Goal: Task Accomplishment & Management: Manage account settings

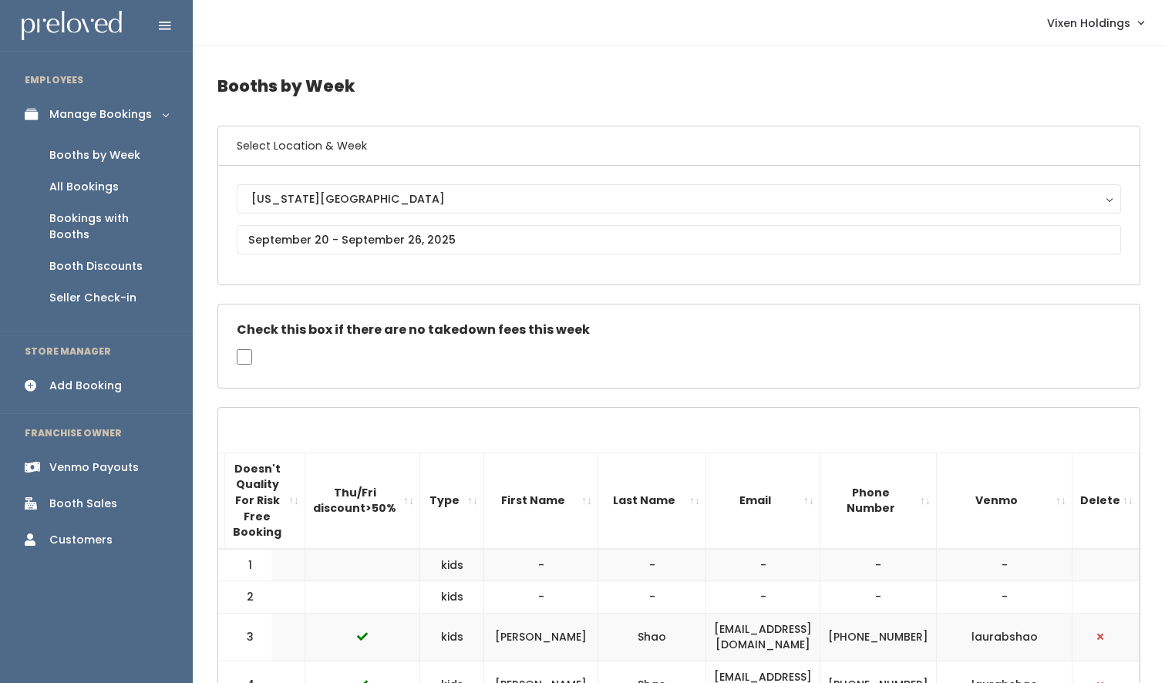
click at [102, 258] on div "Booth Discounts" at bounding box center [95, 266] width 93 height 16
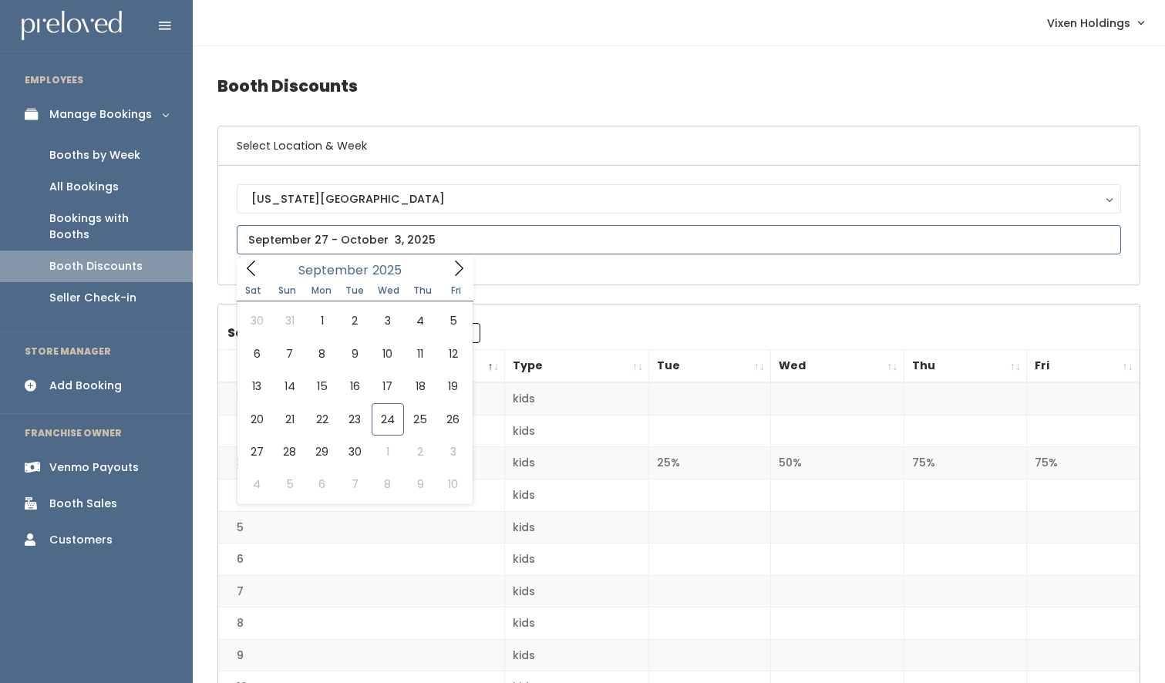
click at [346, 234] on input "text" at bounding box center [679, 239] width 885 height 29
type input "September 20 to September 26"
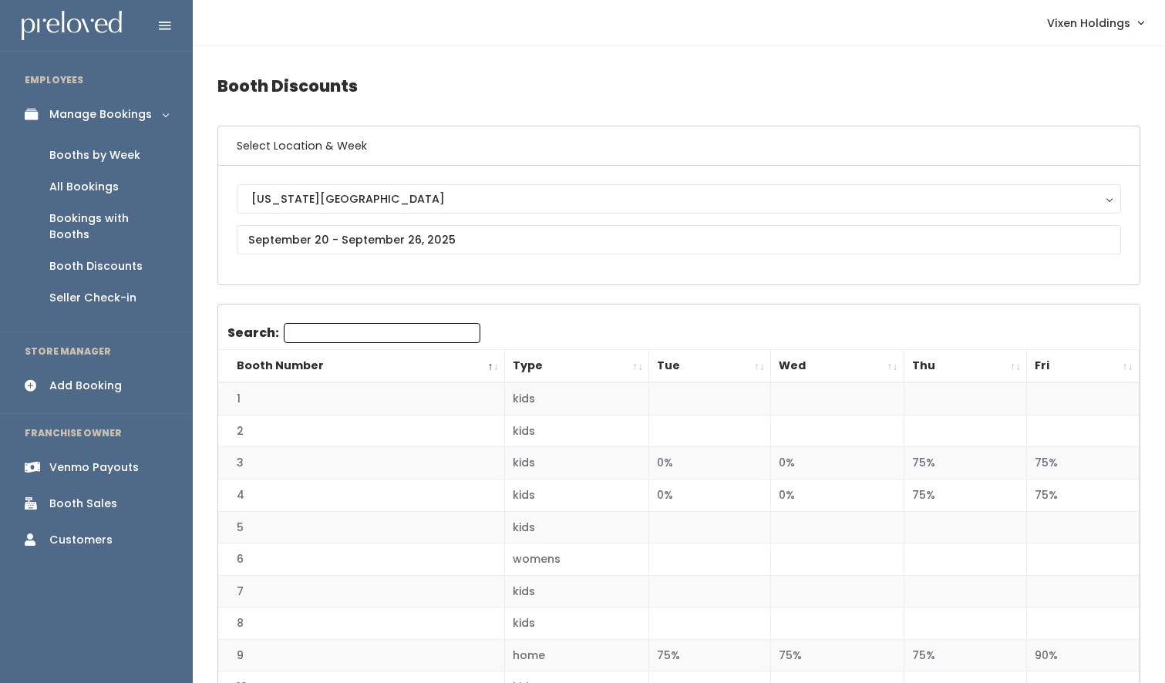
click at [107, 162] on div "Booths by Week" at bounding box center [94, 155] width 91 height 16
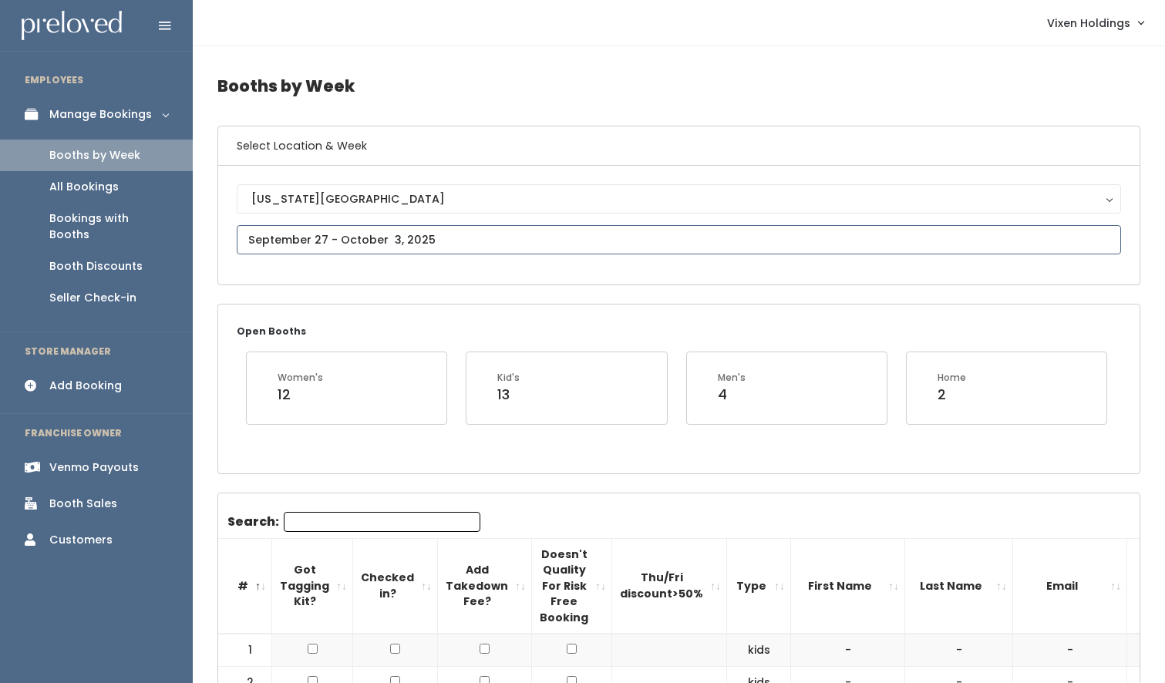
click at [362, 240] on input "text" at bounding box center [679, 239] width 885 height 29
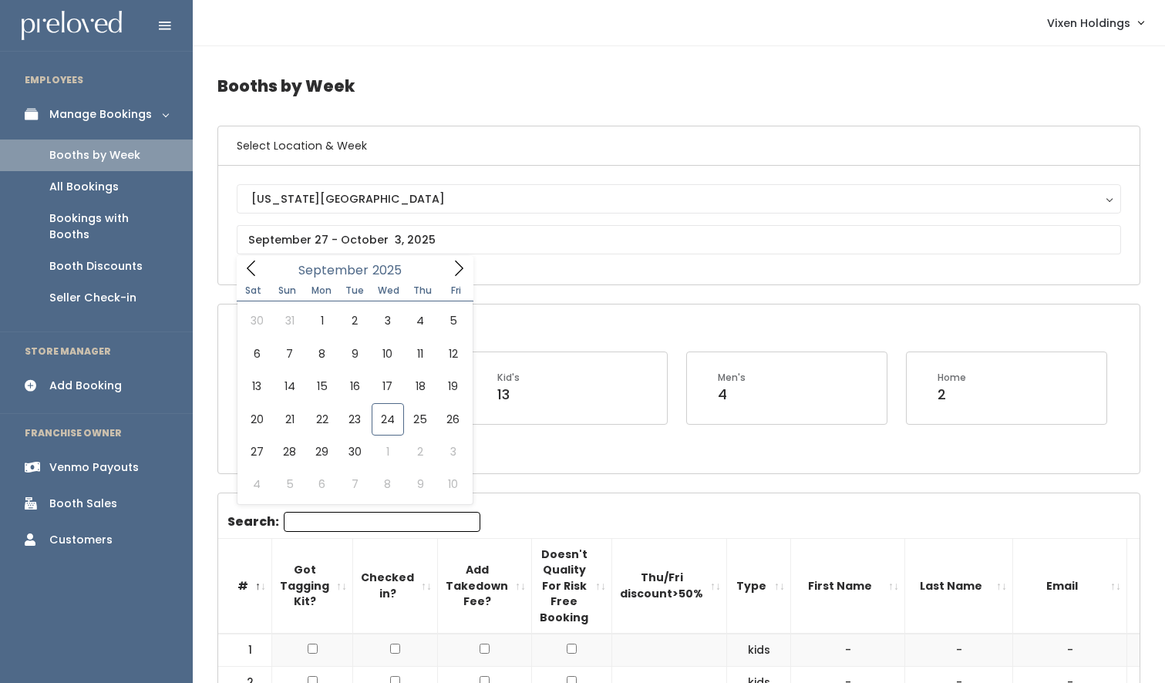
click at [558, 310] on div "Open Booths Women's 12 Kid's 13 Men's 4 Home 2" at bounding box center [679, 389] width 922 height 168
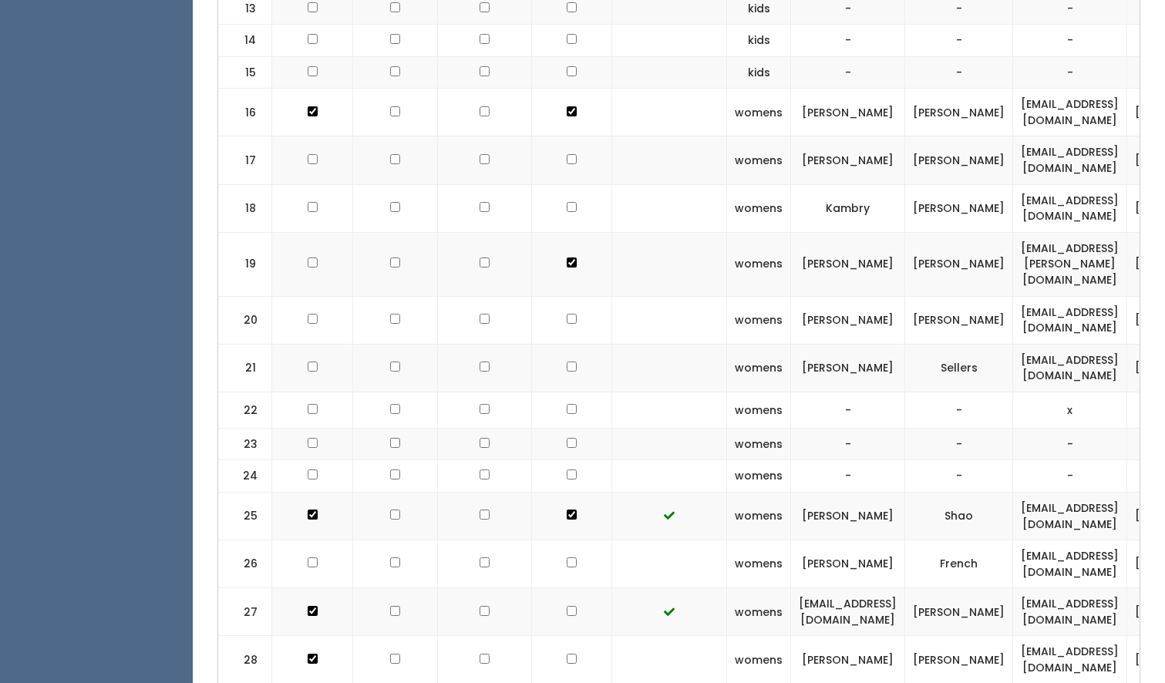
scroll to position [1050, 0]
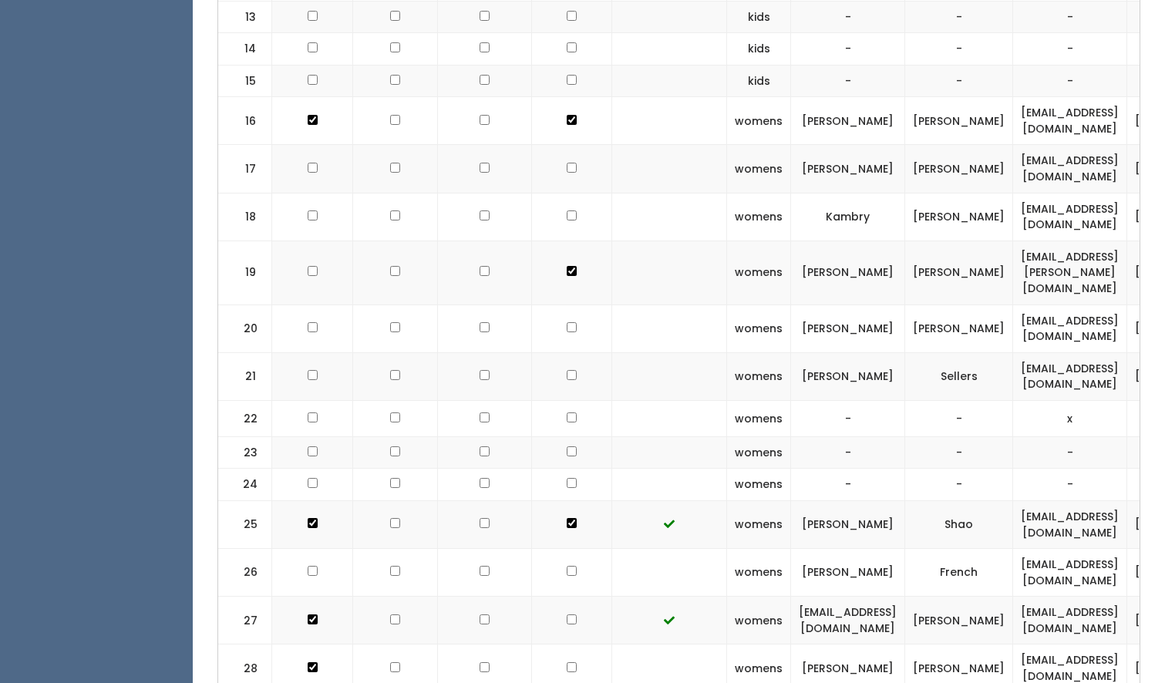
click at [567, 167] on input "checkbox" at bounding box center [572, 168] width 10 height 10
checkbox input "true"
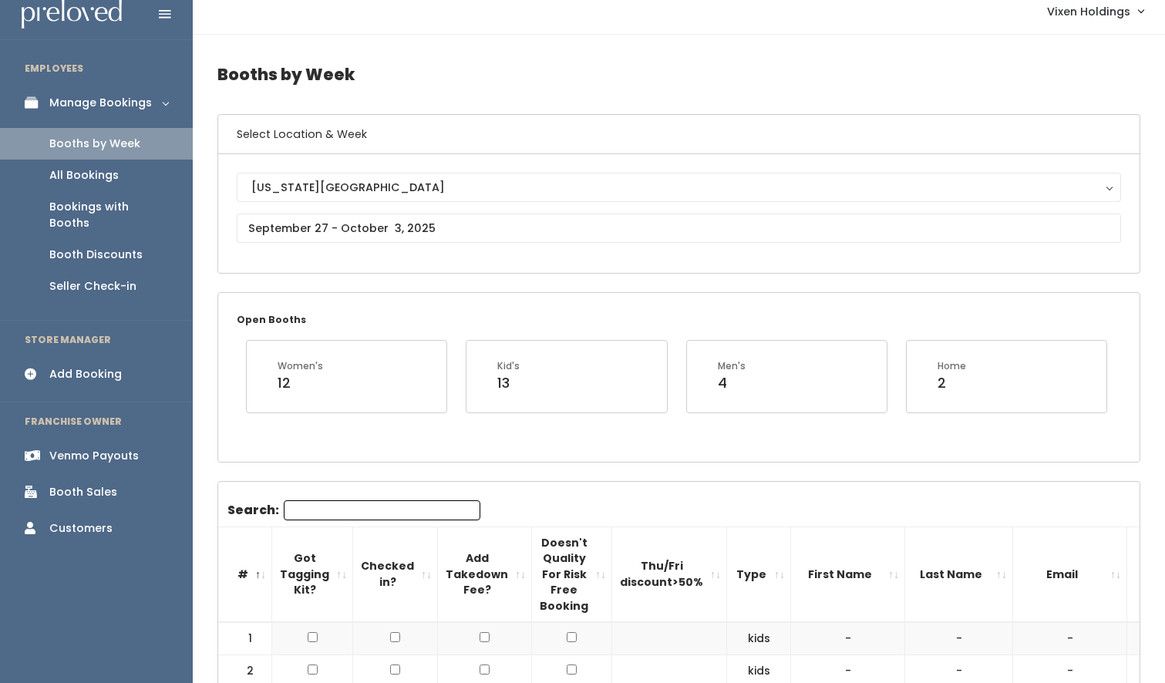
scroll to position [0, 0]
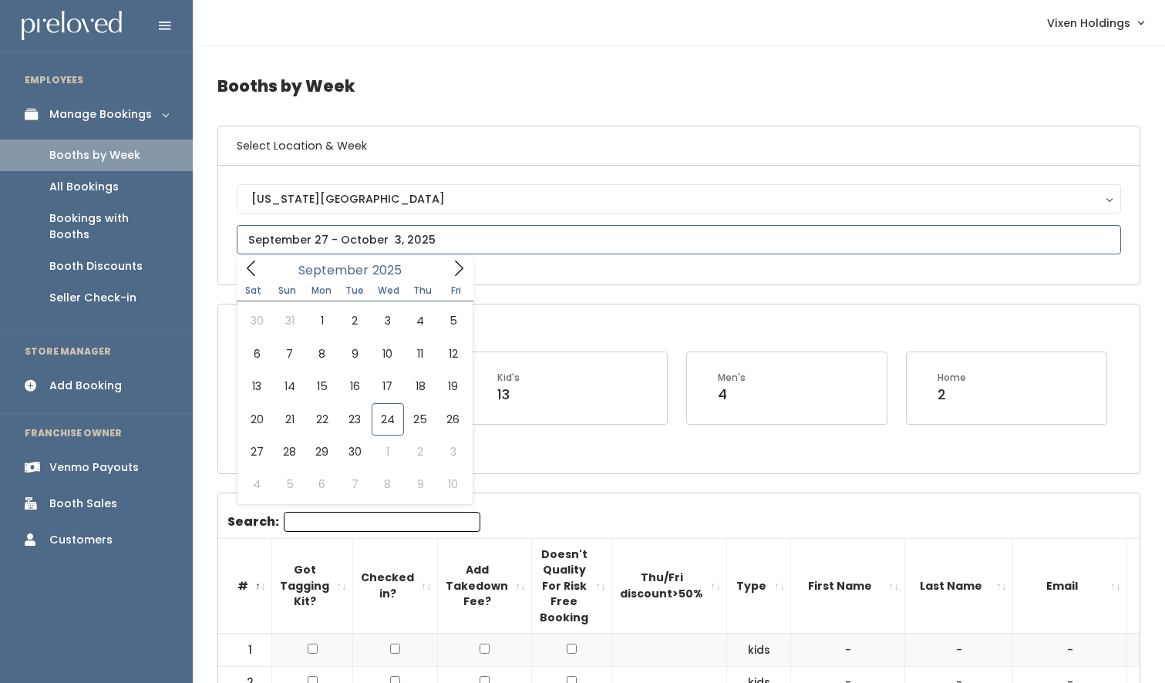
click at [321, 238] on input "text" at bounding box center [679, 239] width 885 height 29
type input "October 4 to October 10"
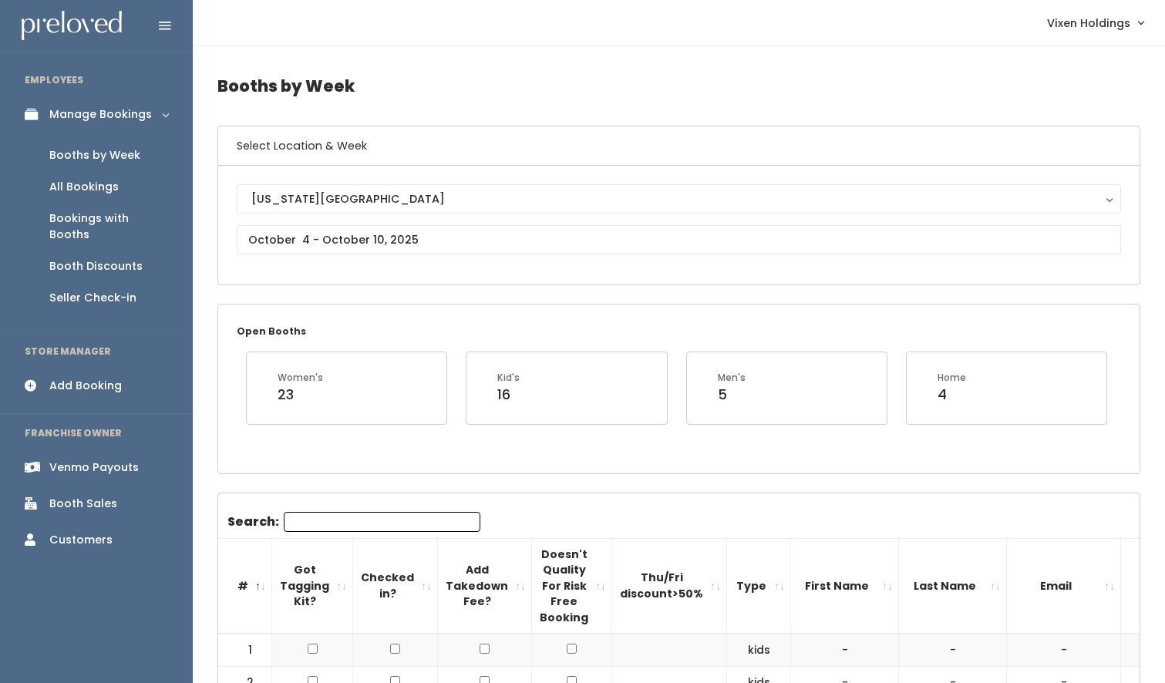
click at [501, 83] on h4 "Booths by Week" at bounding box center [678, 86] width 923 height 42
